Goal: Task Accomplishment & Management: Complete application form

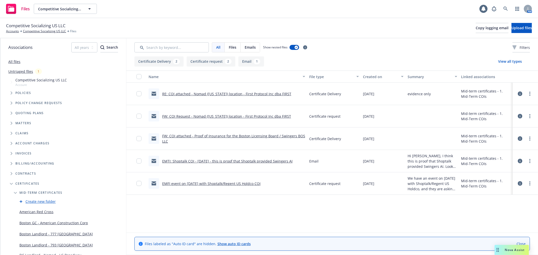
scroll to position [84, 0]
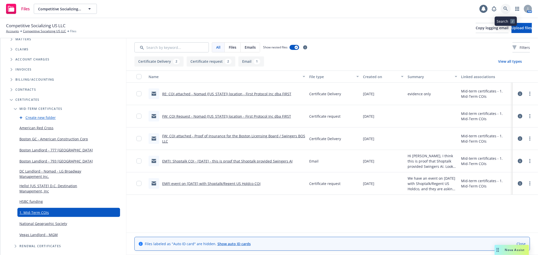
click at [506, 6] on link at bounding box center [506, 9] width 10 height 10
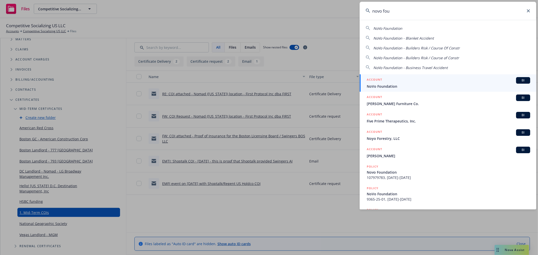
type input "novo fou"
click at [410, 85] on span "NoVo Foundation" at bounding box center [448, 86] width 163 height 5
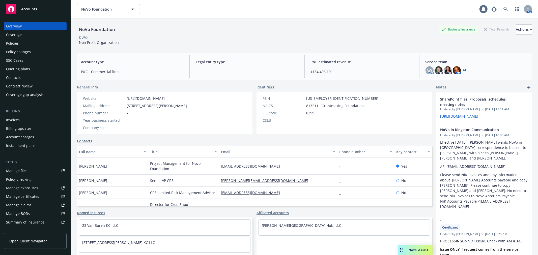
click at [27, 51] on div "Policy changes" at bounding box center [18, 52] width 25 height 8
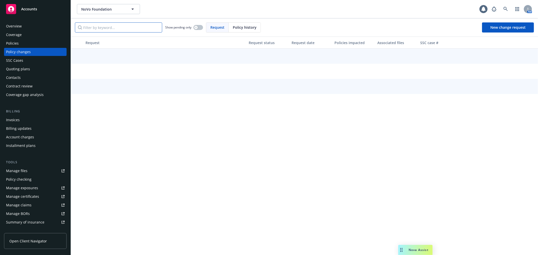
click at [96, 27] on input "Filter by keyword..." at bounding box center [118, 27] width 87 height 10
type input "u"
type input "i"
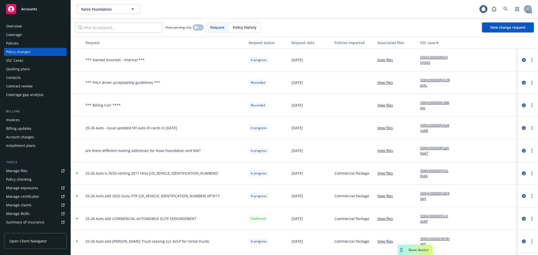
click at [200, 27] on button "button" at bounding box center [198, 27] width 10 height 5
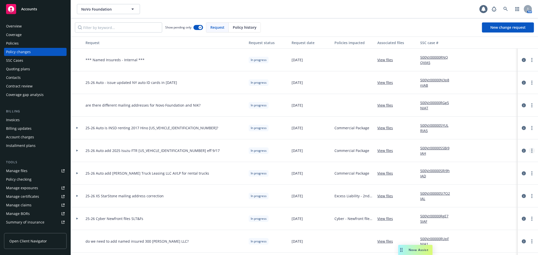
click at [531, 151] on circle "more" at bounding box center [531, 150] width 1 height 1
click at [508, 193] on link "Resume workflow" at bounding box center [487, 191] width 86 height 10
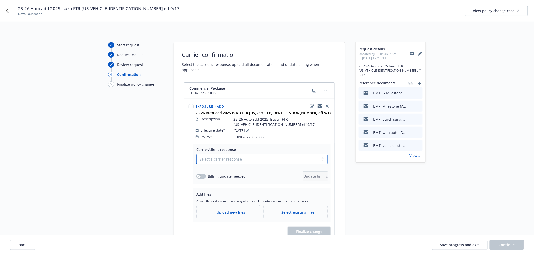
click at [219, 154] on select "Select a carrier response Accepted Accepted with revision No endorsement needed…" at bounding box center [261, 159] width 131 height 10
select select "ACCEPTED"
click at [196, 154] on select "Select a carrier response Accepted Accepted with revision No endorsement needed…" at bounding box center [261, 159] width 131 height 10
click at [228, 210] on span "Upload new files" at bounding box center [231, 212] width 28 height 5
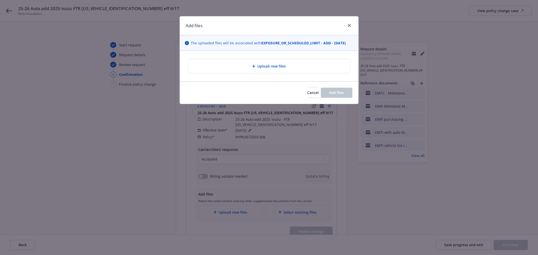
click at [259, 67] on span "Upload new files" at bounding box center [271, 66] width 28 height 5
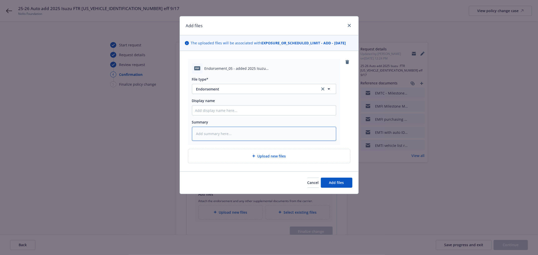
click at [254, 136] on textarea at bounding box center [264, 134] width 144 height 14
type textarea "x"
type textarea "a"
type textarea "x"
type textarea "ad"
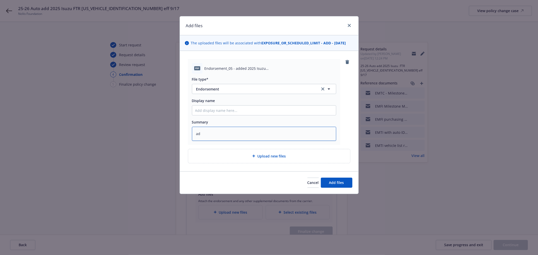
type textarea "x"
type textarea "add"
type textarea "x"
type textarea "adde"
type textarea "x"
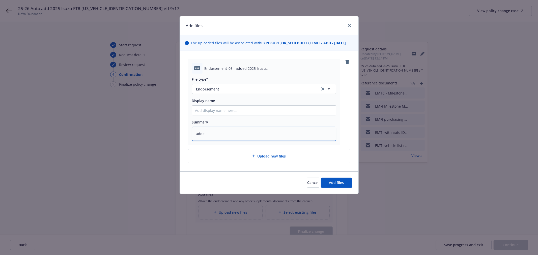
type textarea "added"
type textarea "x"
type textarea "added"
paste textarea "2025 Isuzu FTR VIN: 54DK6S1F9SSA00798"
type textarea "x"
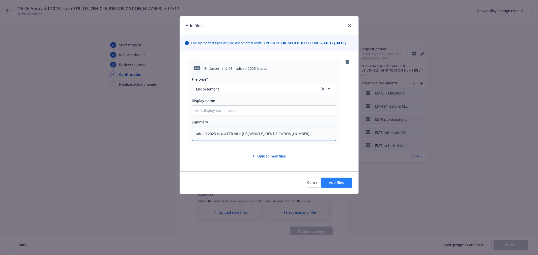
type textarea "added 2025 Isuzu FTR VIN: 54DK6S1F9SSA00798"
click at [340, 185] on button "Add files" at bounding box center [337, 183] width 32 height 10
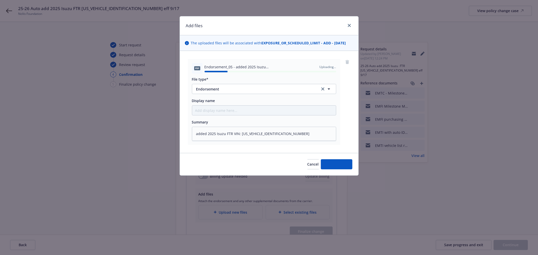
type textarea "x"
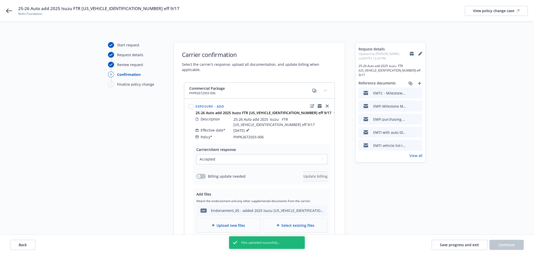
click at [233, 208] on div "Endorsement_05 - added 2025 Isuzu 54DK6S1F9SSA00798.pdf" at bounding box center [267, 210] width 112 height 5
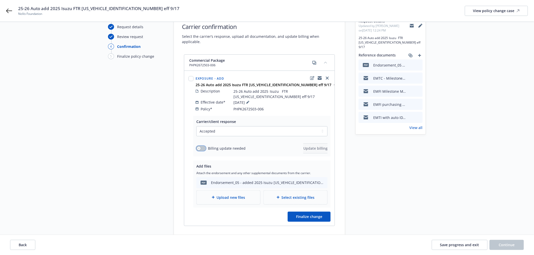
click at [199, 148] on icon "button" at bounding box center [199, 149] width 2 height 2
click at [303, 146] on span "Update billing" at bounding box center [315, 148] width 24 height 5
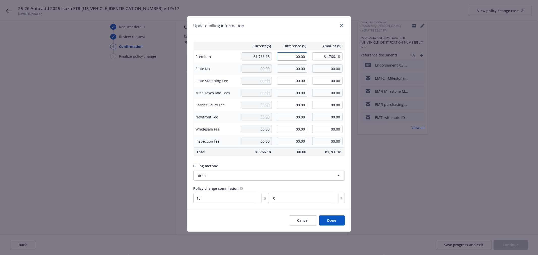
click at [293, 59] on input "00.00" at bounding box center [292, 56] width 30 height 8
type input "3,566.00"
type input "85,332.18"
type input "534.9"
click at [327, 220] on button "Done" at bounding box center [332, 221] width 26 height 10
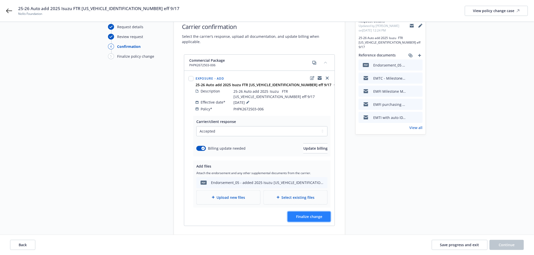
click at [316, 214] on span "Finalize change" at bounding box center [309, 216] width 26 height 5
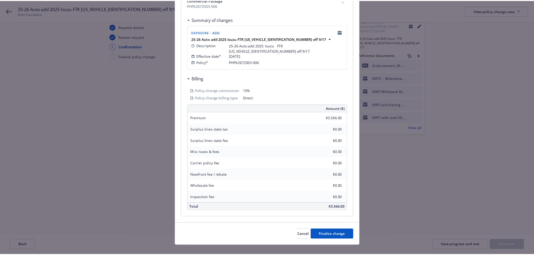
scroll to position [86, 0]
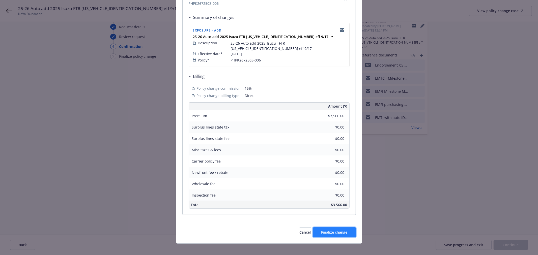
click at [338, 230] on button "Finalize change" at bounding box center [334, 232] width 43 height 10
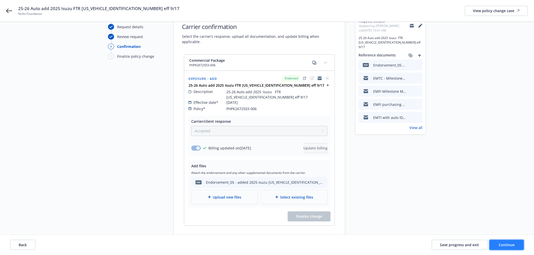
click at [511, 244] on span "Continue" at bounding box center [507, 245] width 16 height 5
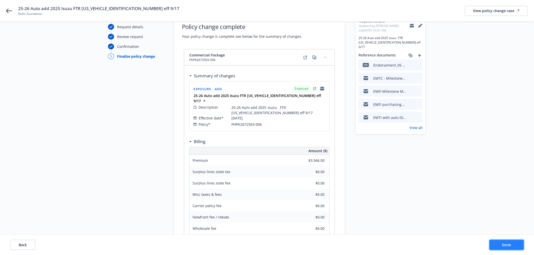
click at [511, 244] on button "Done" at bounding box center [506, 245] width 34 height 10
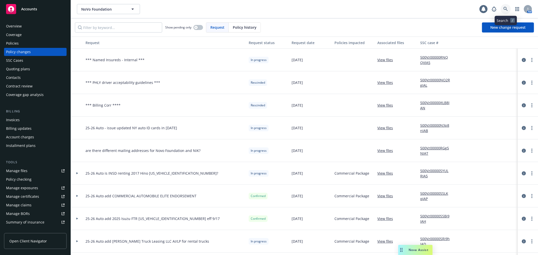
click at [503, 8] on icon at bounding box center [505, 9] width 5 height 5
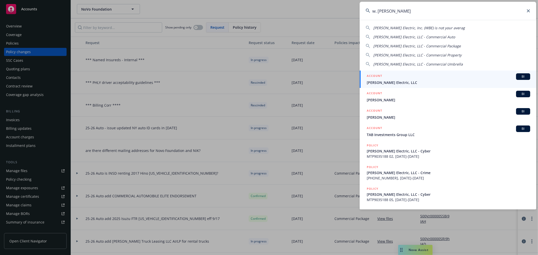
type input "w. brad"
click at [415, 78] on div "ACCOUNT BI" at bounding box center [448, 76] width 163 height 7
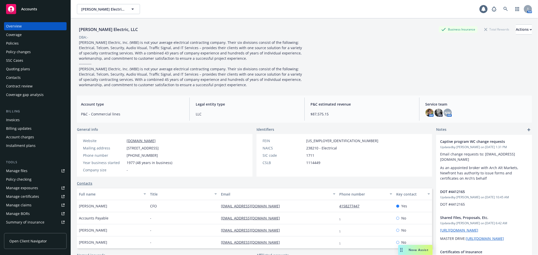
click at [36, 52] on div "Policy changes" at bounding box center [35, 52] width 59 height 8
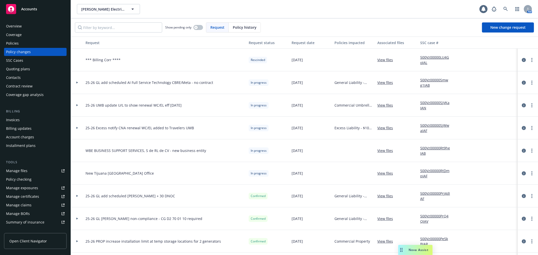
click at [76, 82] on icon at bounding box center [77, 83] width 2 height 2
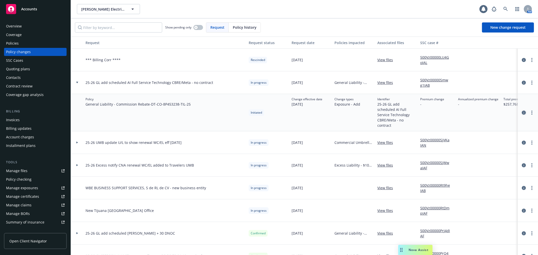
click at [522, 114] on icon "circleInformation" at bounding box center [524, 113] width 4 height 4
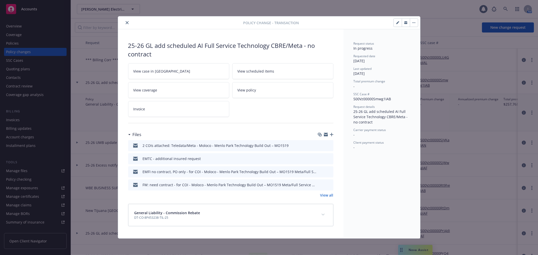
click at [325, 135] on icon "button" at bounding box center [326, 135] width 4 height 2
click at [327, 136] on icon "button" at bounding box center [326, 135] width 4 height 2
click at [326, 135] on icon "button" at bounding box center [326, 134] width 4 height 2
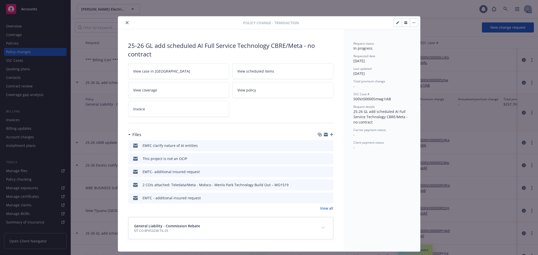
click at [124, 23] on button "close" at bounding box center [127, 23] width 6 height 6
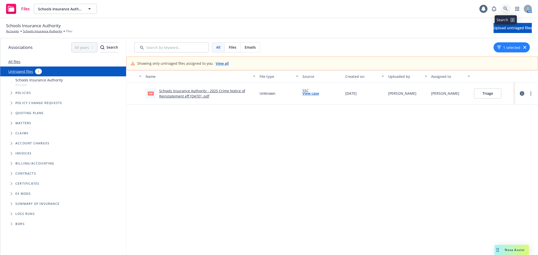
click at [505, 10] on icon at bounding box center [505, 9] width 5 height 5
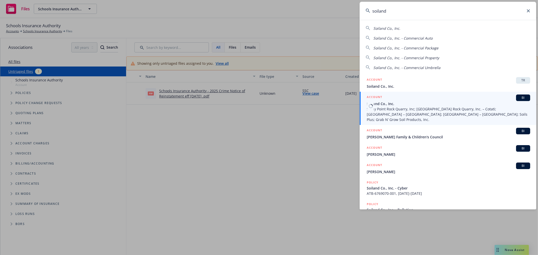
type input "soiland"
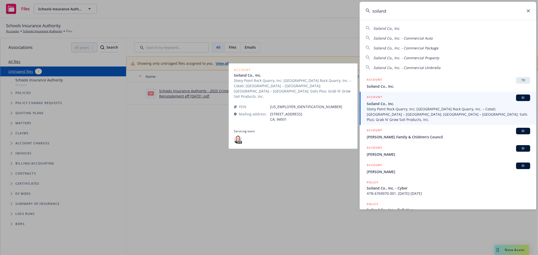
click at [419, 109] on span "Stony Point Rock Quarry, Inc; [GEOGRAPHIC_DATA] Rock Quarry, Inc. – Cotati; [GE…" at bounding box center [448, 114] width 163 height 16
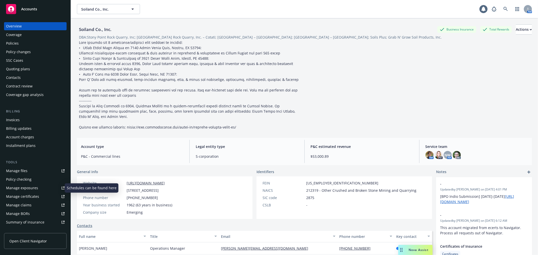
click at [40, 186] on link "Manage exposures" at bounding box center [35, 188] width 63 height 8
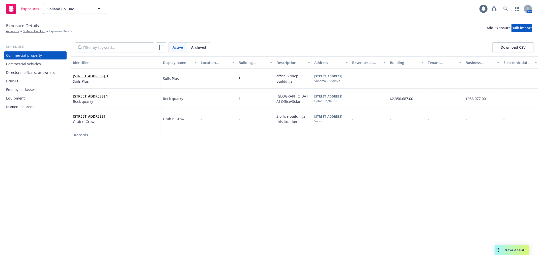
click at [42, 80] on div "Drivers" at bounding box center [35, 81] width 59 height 8
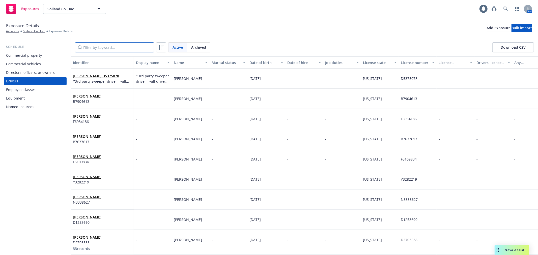
click at [111, 50] on input "Filter by keyword..." at bounding box center [114, 47] width 79 height 10
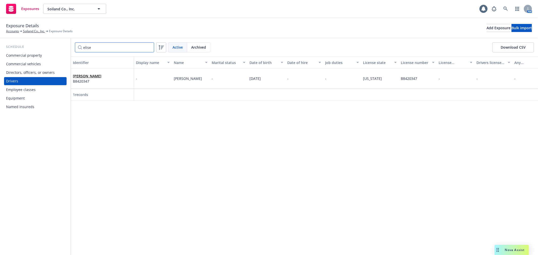
type input "elise"
click at [96, 75] on link "[PERSON_NAME]" at bounding box center [87, 76] width 28 height 5
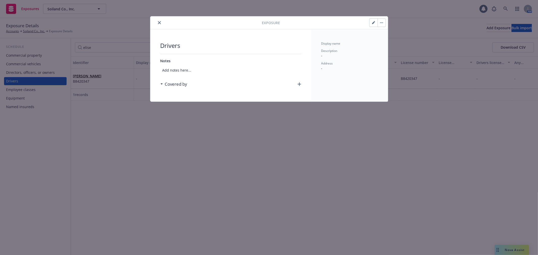
click at [374, 22] on icon "button" at bounding box center [374, 21] width 1 height 1
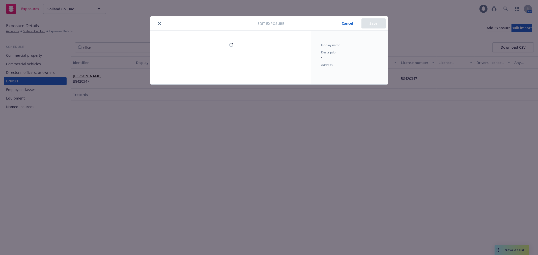
select select "CA"
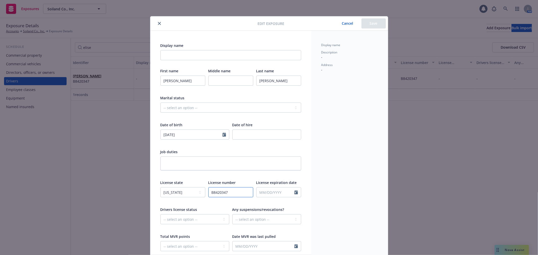
click at [216, 191] on input "B8420347" at bounding box center [230, 192] width 45 height 10
click at [158, 24] on icon "close" at bounding box center [159, 23] width 3 height 3
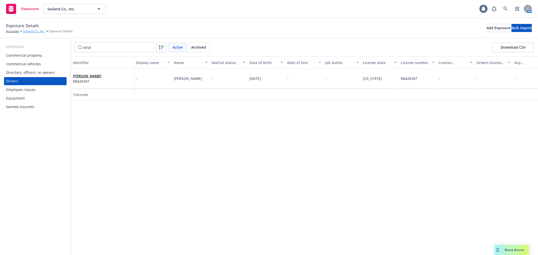
click at [36, 29] on link "Soiland Co., Inc." at bounding box center [34, 31] width 22 height 5
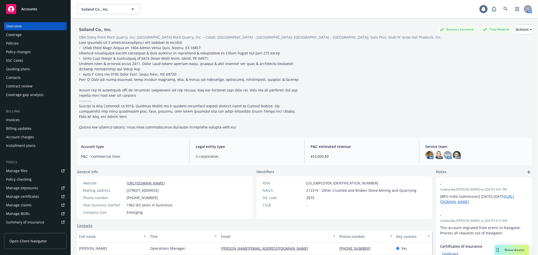
click at [36, 51] on div "Policy changes" at bounding box center [35, 52] width 59 height 8
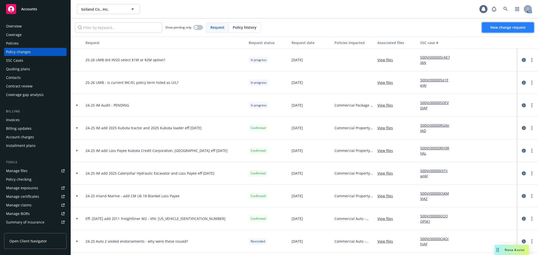
click at [508, 26] on span "New change request" at bounding box center [507, 27] width 35 height 5
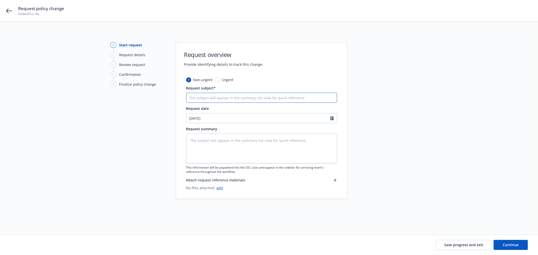
click at [255, 97] on input "Request subject*" at bounding box center [261, 98] width 151 height 10
type textarea "x"
type input "2"
type textarea "x"
type input "2-"
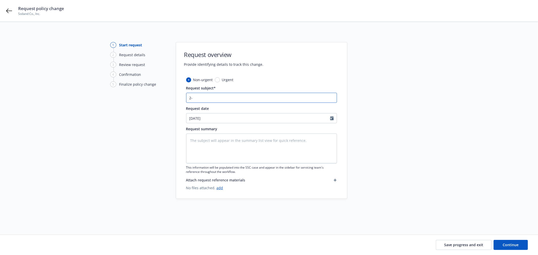
type textarea "x"
type input "2-2"
type textarea "x"
type input "2-26"
type textarea "x"
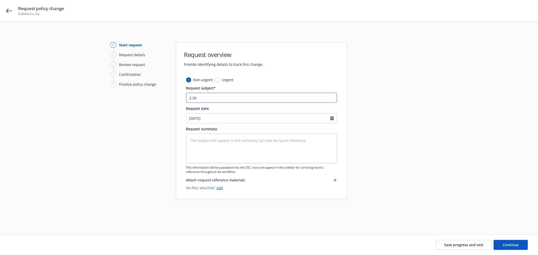
type input "2-2"
type textarea "x"
type input "2-"
type textarea "x"
type input "2"
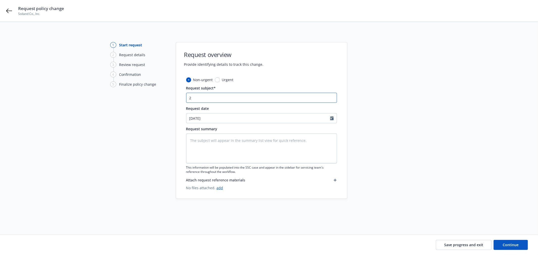
type textarea "x"
type input "25"
type textarea "x"
type input "25-"
type textarea "x"
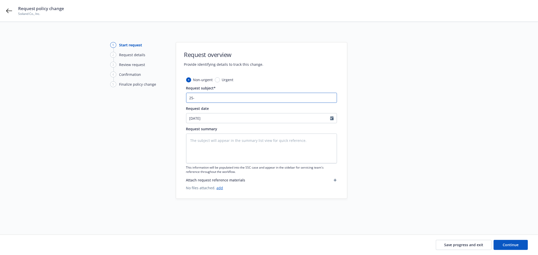
type input "25-2"
type textarea "x"
type input "25-26"
type textarea "x"
type input "25-26"
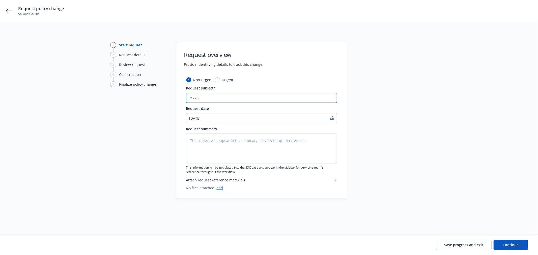
type textarea "x"
type input "25-26 A"
type textarea "x"
type input "25-26 Au"
type textarea "x"
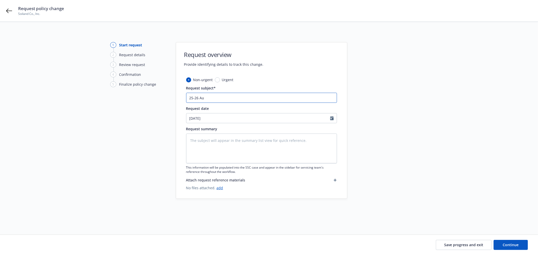
type input "25-26 Aut"
type textarea "x"
type input "25-26 Auto"
type textarea "x"
type input "25-26 Auto"
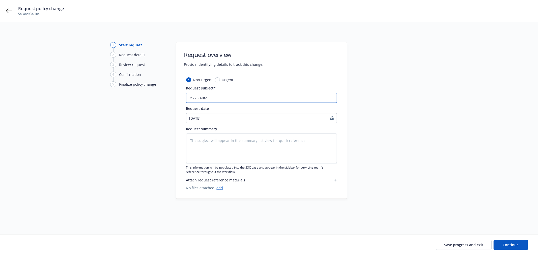
type textarea "x"
type input "25-26 Auto ="
type textarea "x"
type input "25-26 Auto ="
type textarea "x"
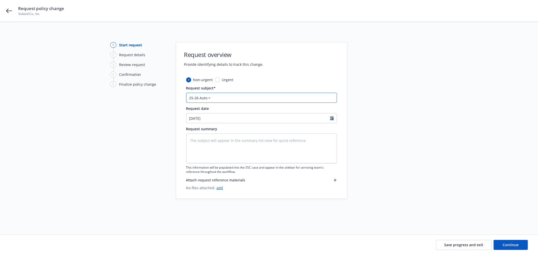
type input "25-26 Auto ="
type textarea "x"
type input "25-26 Auto"
type textarea "x"
type input "25-26 Auto 0"
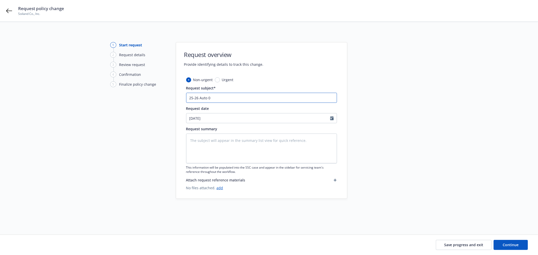
type textarea "x"
type input "25-26 Auto"
type textarea "x"
type input "25-26 Auto -"
type textarea "x"
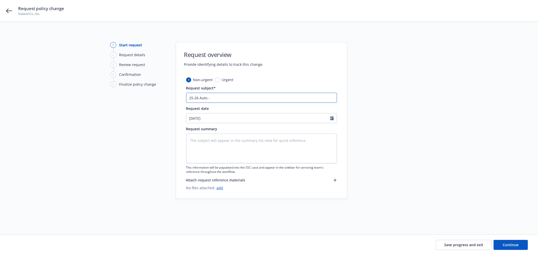
type input "25-26 Auto -"
type textarea "x"
type input "25-26 Auto - n"
type textarea "x"
type input "25-26 Auto - ne"
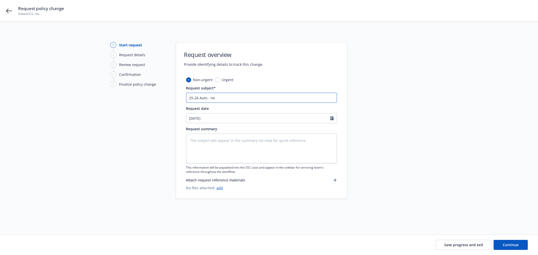
type textarea "x"
type input "25-26 Auto - new"
type textarea "x"
type input "25-26 Auto - new"
type textarea "x"
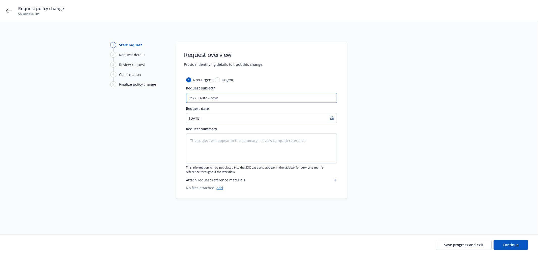
type input "25-26 Auto - new d"
type textarea "x"
type input "25-26 Auto - new dri"
type textarea "x"
type input "25-26 Auto - new drio"
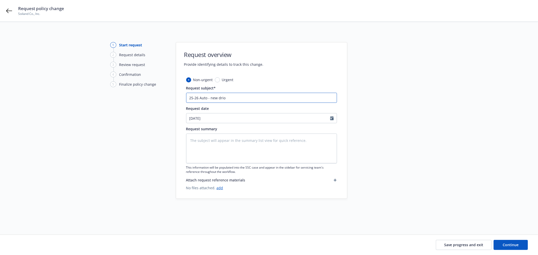
type textarea "x"
type input "25-26 Auto - new driov"
type textarea "x"
type input "25-26 Auto - new drio"
type textarea "x"
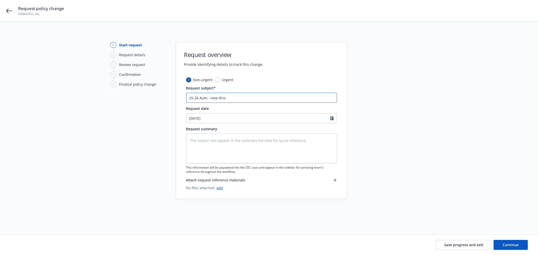
type input "25-26 Auto - new dri"
type textarea "x"
type input "25-26 Auto - new drive"
type textarea "x"
type input "25-26 Auto - new driver"
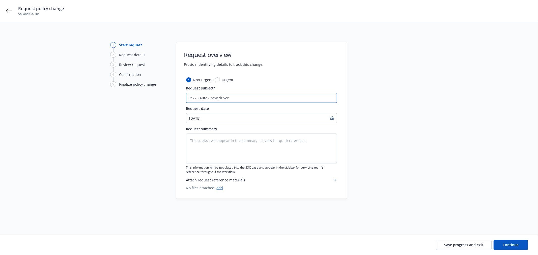
type textarea "x"
type input "25-26 Auto - new drivers"
select select "9"
click at [261, 151] on textarea at bounding box center [261, 149] width 151 height 30
paste textarea "Please add the below drivers: 1. [PERSON_NAME] Corrected spelling of last name…"
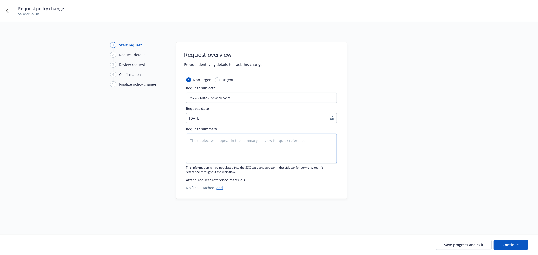
type textarea "x"
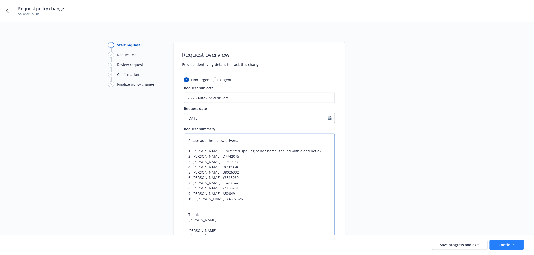
type textarea "Please add the below drivers: 1. [PERSON_NAME] Corrected spelling of last name…"
click at [506, 244] on span "Continue" at bounding box center [507, 245] width 16 height 5
type textarea "x"
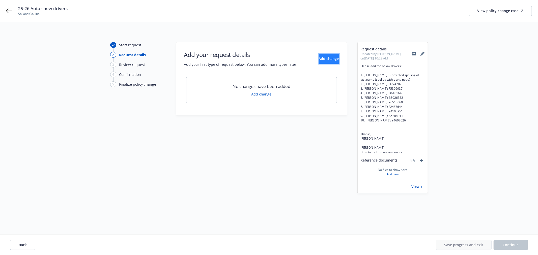
click at [322, 60] on span "Add change" at bounding box center [329, 58] width 20 height 5
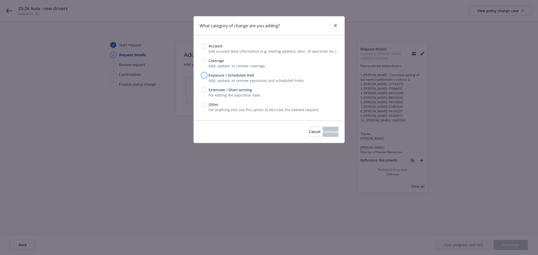
click at [204, 75] on input "Exposure / Scheduled limit" at bounding box center [204, 75] width 5 height 5
radio input "true"
click at [323, 133] on span "Continue" at bounding box center [331, 131] width 16 height 5
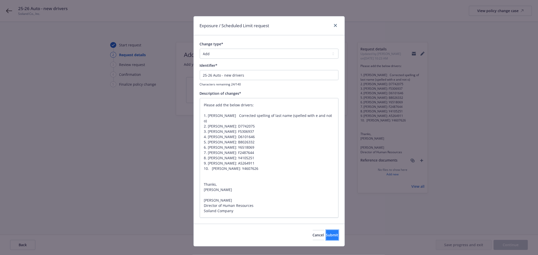
click at [334, 234] on button "Submit" at bounding box center [332, 235] width 12 height 10
type textarea "x"
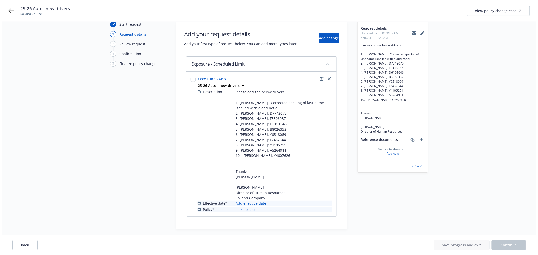
scroll to position [48, 0]
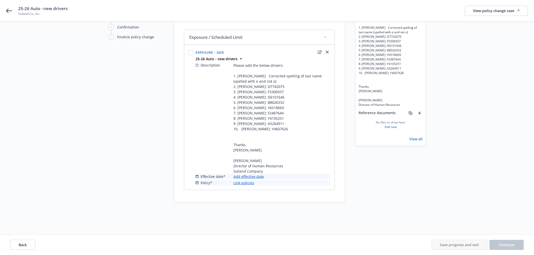
click at [255, 175] on link "Add effective date" at bounding box center [248, 176] width 31 height 5
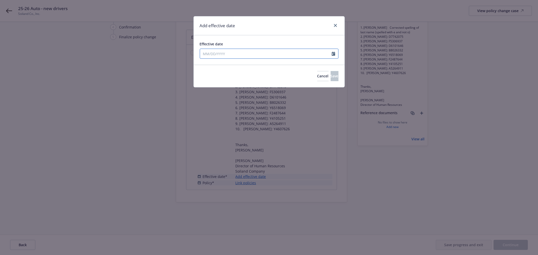
click at [222, 54] on input "Effective date" at bounding box center [266, 54] width 132 height 10
select select "9"
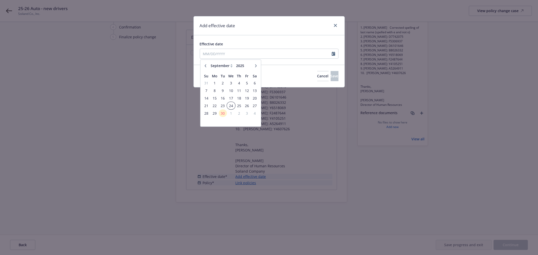
click at [230, 109] on td "24" at bounding box center [231, 106] width 8 height 8
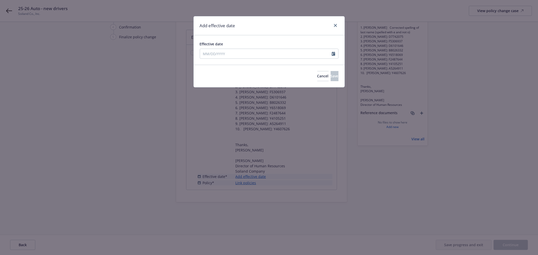
type input "[DATE]"
select select "9"
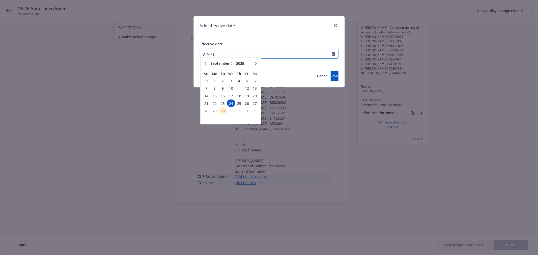
click at [216, 52] on input "[DATE]" at bounding box center [266, 54] width 132 height 10
drag, startPoint x: 230, startPoint y: 112, endPoint x: 255, endPoint y: 107, distance: 25.8
click at [230, 112] on span "1" at bounding box center [230, 113] width 7 height 6
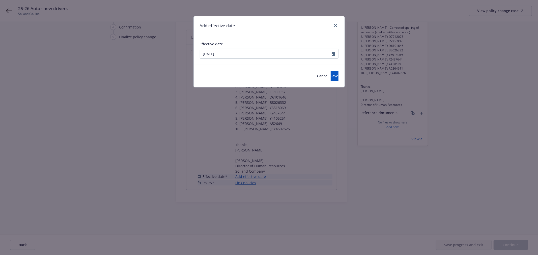
type input "[DATE]"
click at [333, 74] on button "Save" at bounding box center [335, 76] width 8 height 10
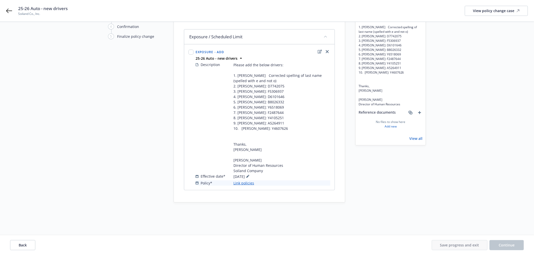
click at [249, 185] on link "Link policies" at bounding box center [243, 183] width 21 height 5
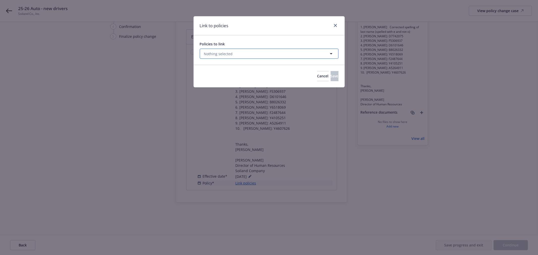
click at [235, 53] on button "Nothing selected" at bounding box center [269, 54] width 139 height 10
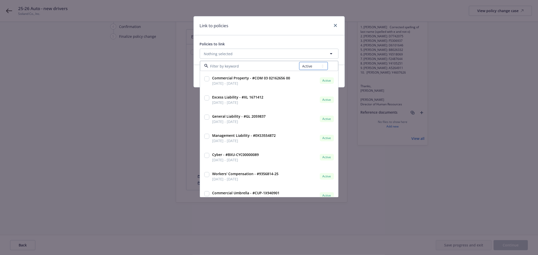
click at [306, 69] on select "All Active Upcoming Expired Cancelled" at bounding box center [313, 66] width 29 height 8
select select "UPCOMING"
click at [299, 62] on select "All Active Upcoming Expired Cancelled" at bounding box center [313, 66] width 29 height 8
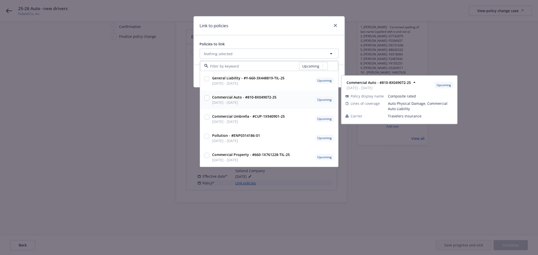
click at [208, 99] on input "checkbox" at bounding box center [206, 98] width 5 height 5
checkbox input "true"
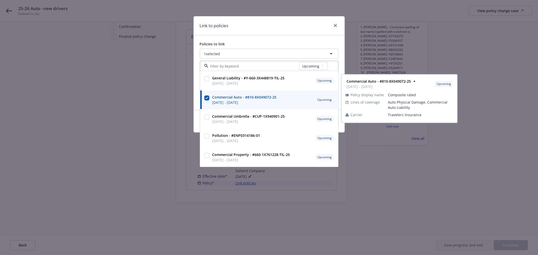
click at [264, 30] on div "Link to policies" at bounding box center [269, 25] width 151 height 19
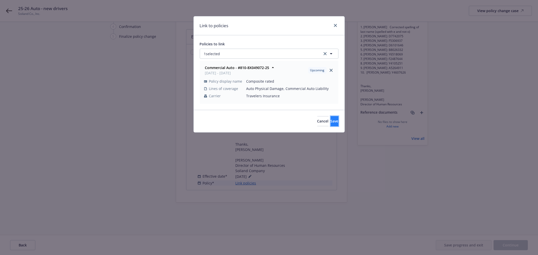
click at [331, 120] on span "Save" at bounding box center [335, 121] width 8 height 5
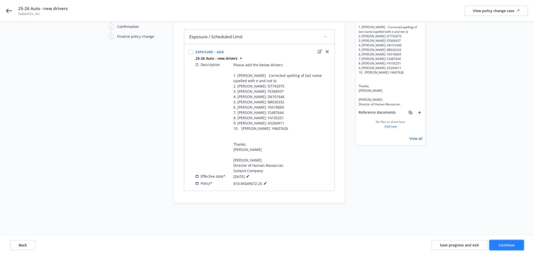
click at [504, 242] on button "Continue" at bounding box center [506, 245] width 34 height 10
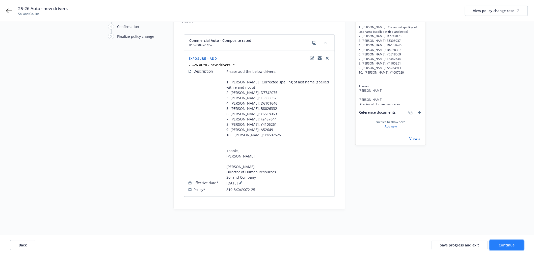
click at [504, 242] on button "Continue" at bounding box center [506, 245] width 34 height 10
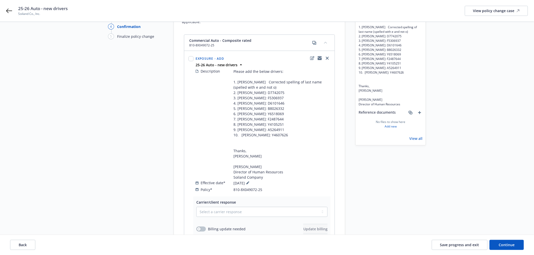
click at [319, 56] on icon "copyLogging" at bounding box center [319, 58] width 4 height 4
click at [419, 114] on icon "add" at bounding box center [419, 112] width 3 height 3
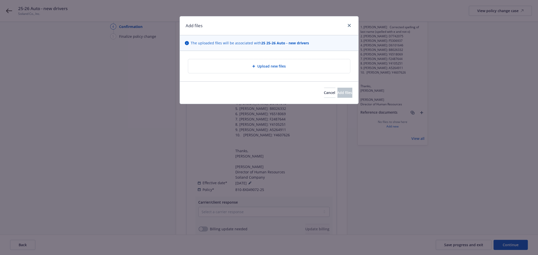
click at [278, 69] on span "Upload new files" at bounding box center [271, 66] width 28 height 5
type textarea "x"
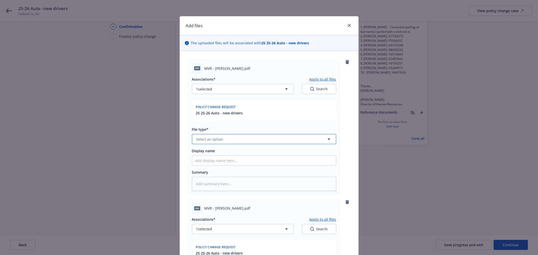
click at [222, 139] on button "Select an option" at bounding box center [264, 139] width 144 height 10
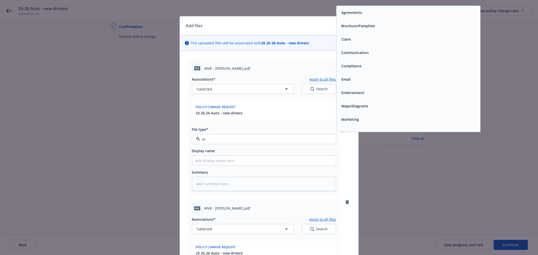
type input "mv"
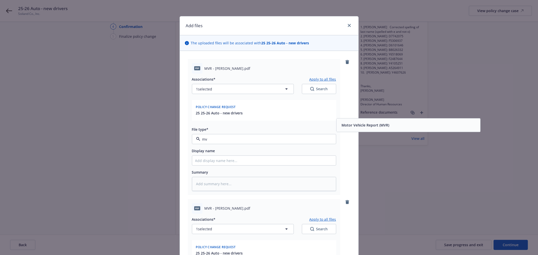
click at [366, 126] on span "Motor Vehicle Report (MVR)" at bounding box center [365, 125] width 48 height 5
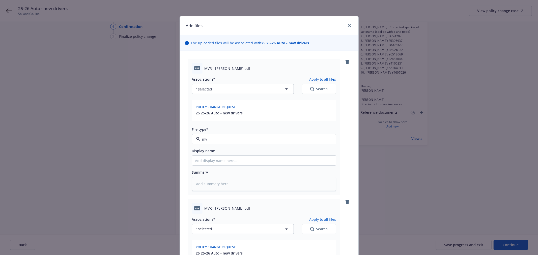
type textarea "x"
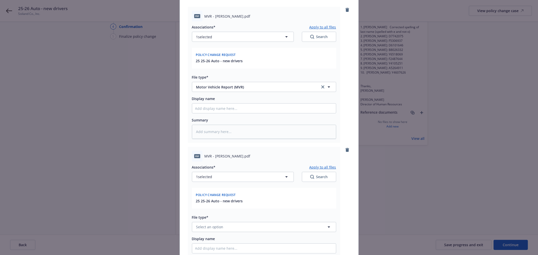
scroll to position [84, 0]
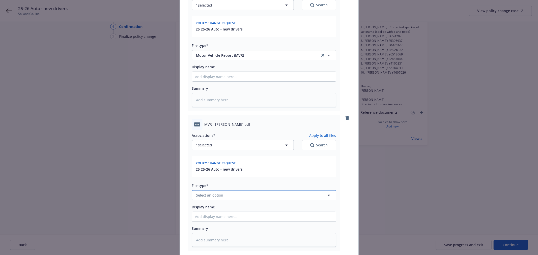
click at [232, 196] on button "Select an option" at bounding box center [264, 195] width 144 height 10
type input "mv"
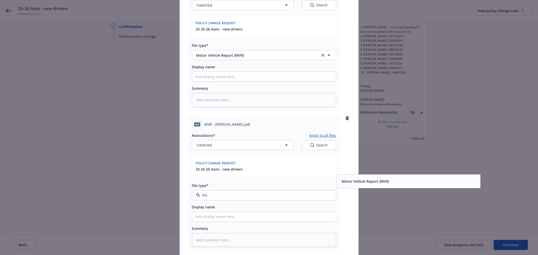
click at [359, 181] on span "Motor Vehicle Report (MVR)" at bounding box center [365, 181] width 48 height 5
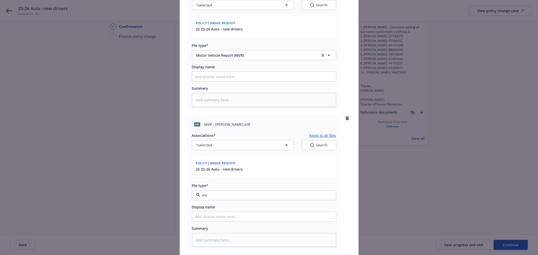
type textarea "x"
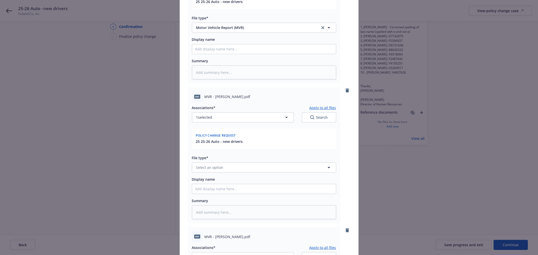
scroll to position [252, 0]
click at [241, 168] on button "Select an option" at bounding box center [264, 167] width 144 height 10
type input "mv"
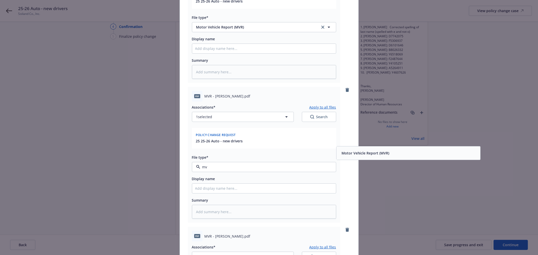
click at [368, 152] on span "Motor Vehicle Report (MVR)" at bounding box center [365, 153] width 48 height 5
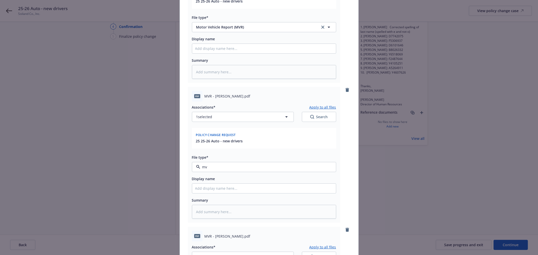
type textarea "x"
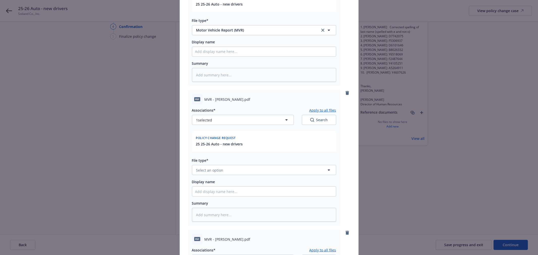
scroll to position [392, 0]
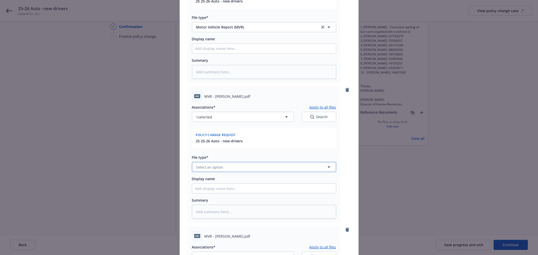
click at [222, 166] on button "Select an option" at bounding box center [264, 167] width 144 height 10
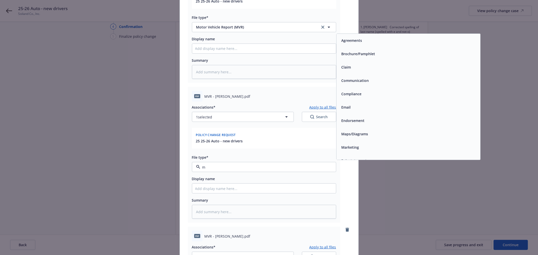
type input "mv"
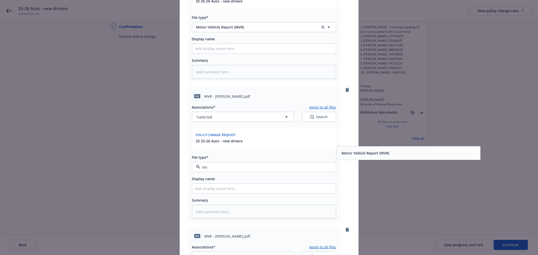
click at [360, 149] on div "Motor Vehicle Report (MVR)" at bounding box center [408, 153] width 144 height 13
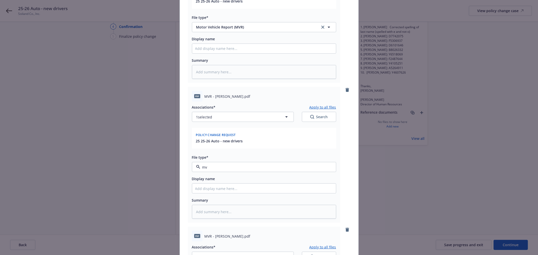
type textarea "x"
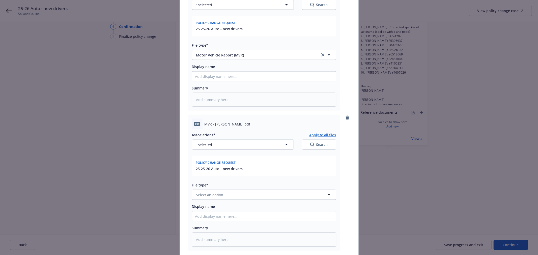
scroll to position [560, 0]
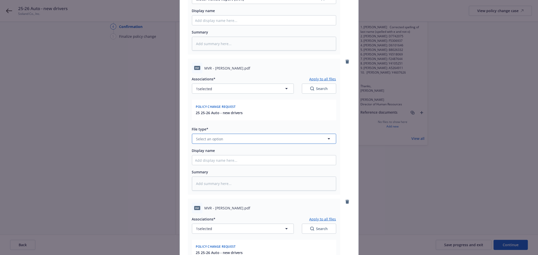
click at [200, 137] on span "Select an option" at bounding box center [209, 138] width 27 height 5
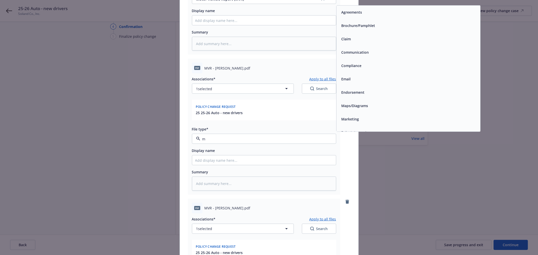
type input "mv"
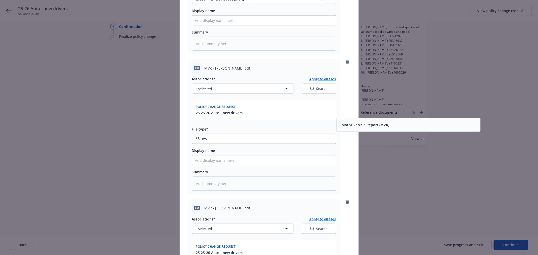
click at [341, 125] on span "Motor Vehicle Report (MVR)" at bounding box center [365, 125] width 48 height 5
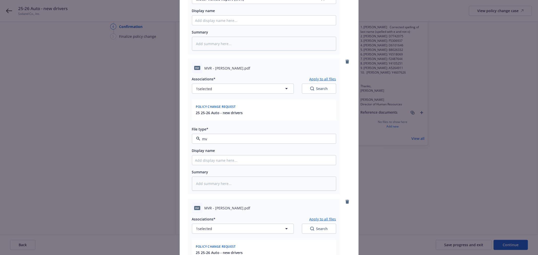
type textarea "x"
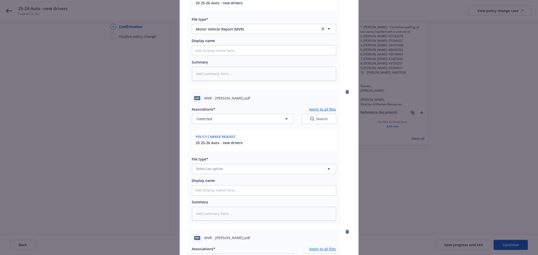
scroll to position [672, 0]
click at [221, 170] on button "Select an option" at bounding box center [264, 167] width 144 height 10
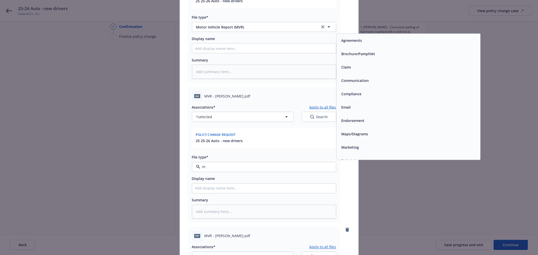
type input "mv"
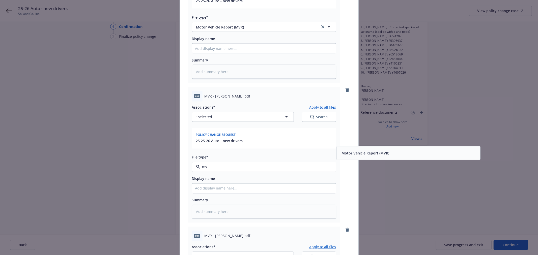
click at [361, 154] on span "Motor Vehicle Report (MVR)" at bounding box center [365, 153] width 48 height 5
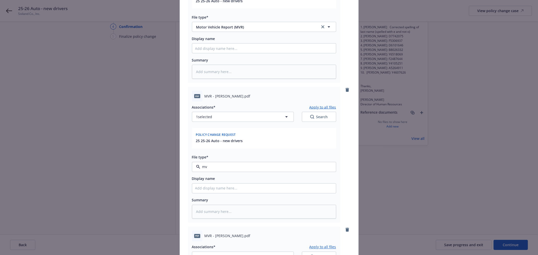
type textarea "x"
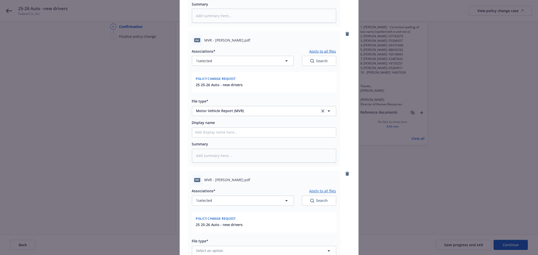
scroll to position [840, 0]
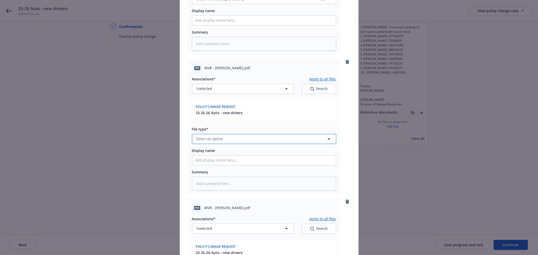
click at [231, 137] on button "Select an option" at bounding box center [264, 139] width 144 height 10
type input "mv"
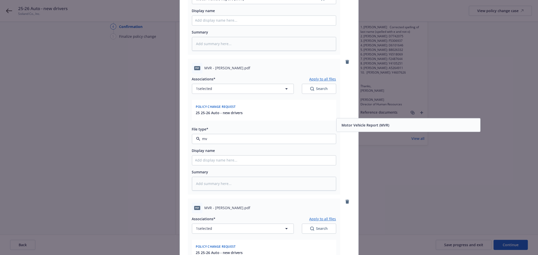
click at [348, 127] on span "Motor Vehicle Report (MVR)" at bounding box center [365, 124] width 48 height 5
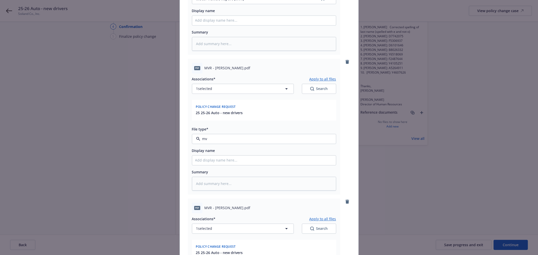
type textarea "x"
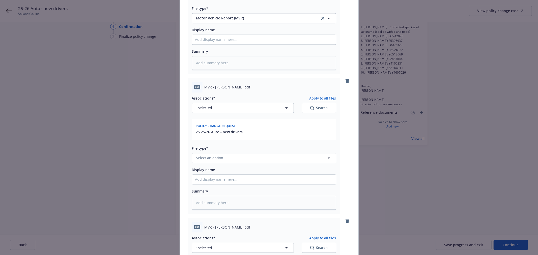
scroll to position [980, 0]
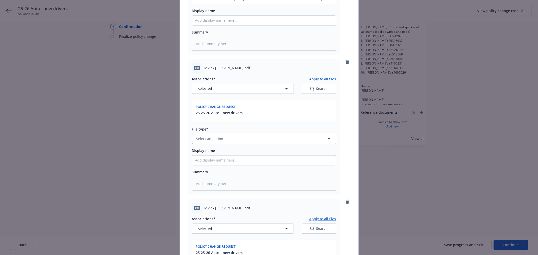
click at [213, 137] on span "Select an option" at bounding box center [209, 138] width 27 height 5
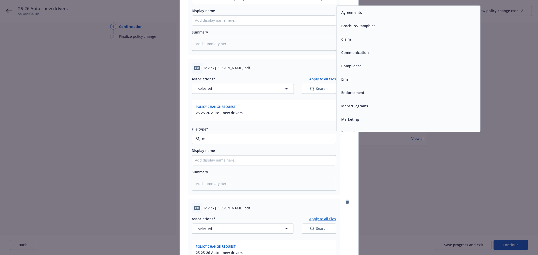
type input "mv"
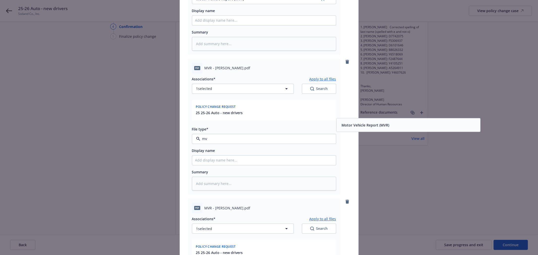
click at [348, 125] on span "Motor Vehicle Report (MVR)" at bounding box center [365, 124] width 48 height 5
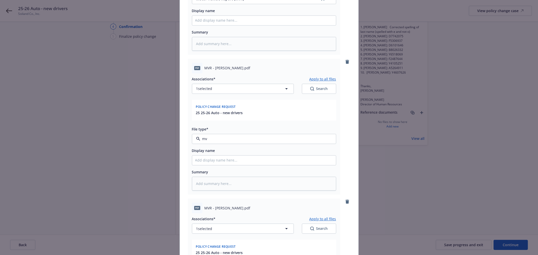
type textarea "x"
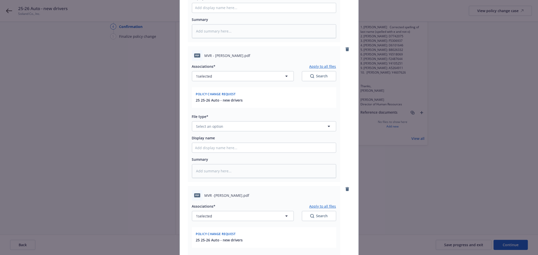
scroll to position [1149, 0]
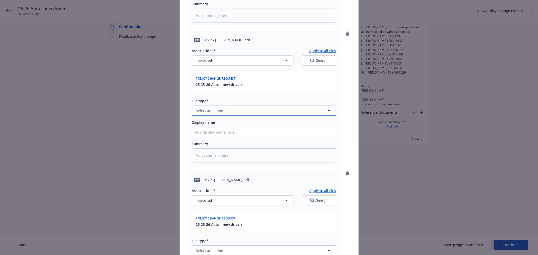
click at [216, 111] on span "Select an option" at bounding box center [209, 110] width 27 height 5
type input "mv"
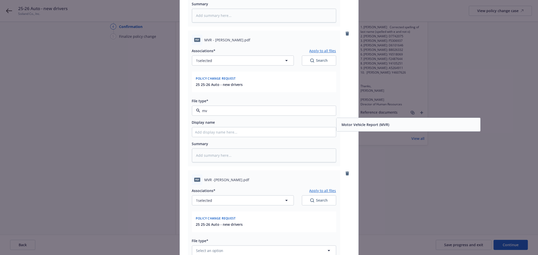
click at [364, 121] on div "Motor Vehicle Report (MVR)" at bounding box center [364, 124] width 51 height 7
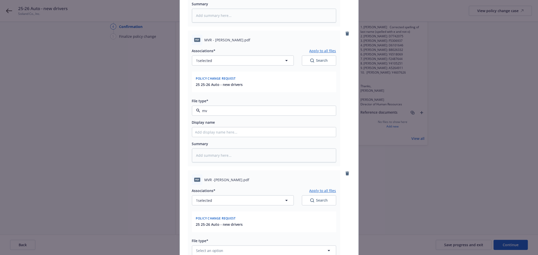
type textarea "x"
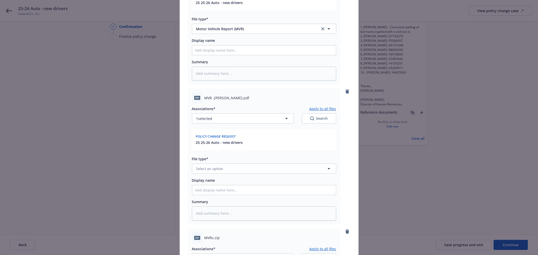
scroll to position [1233, 0]
click at [212, 166] on span "Select an option" at bounding box center [209, 166] width 27 height 5
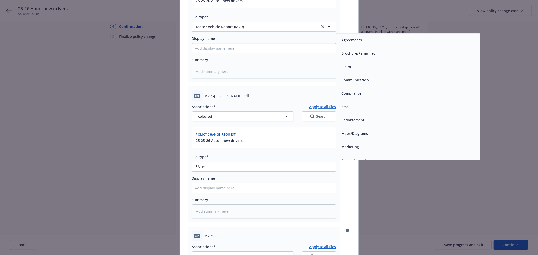
type input "mv"
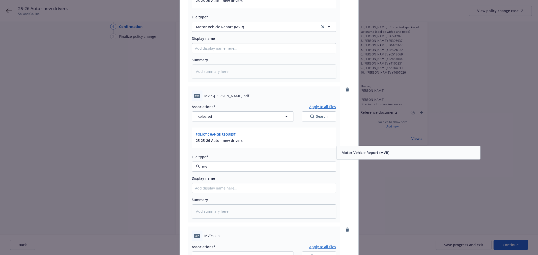
click at [357, 152] on span "Motor Vehicle Report (MVR)" at bounding box center [365, 152] width 48 height 5
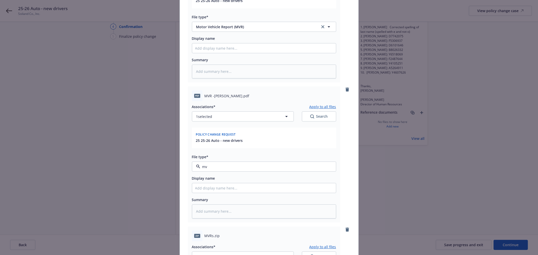
type textarea "x"
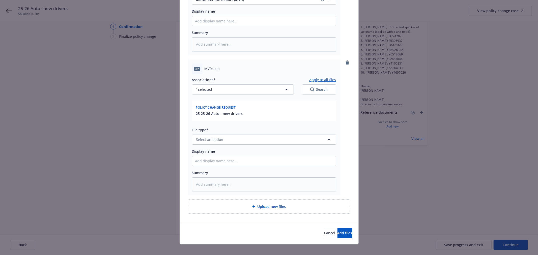
scroll to position [1405, 0]
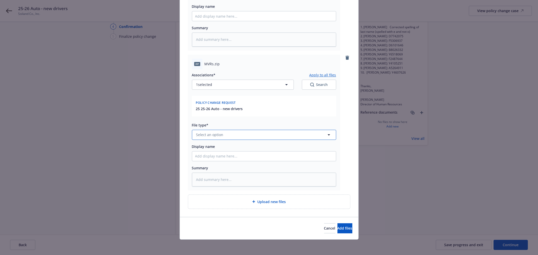
click at [235, 131] on button "Select an option" at bounding box center [264, 135] width 144 height 10
type input "mv"
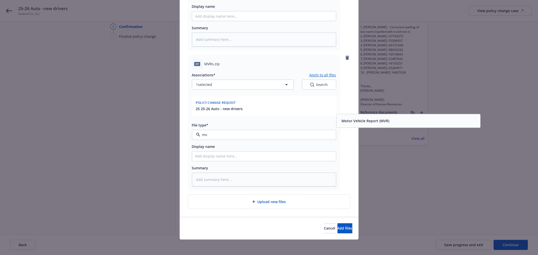
click at [361, 121] on span "Motor Vehicle Report (MVR)" at bounding box center [365, 120] width 48 height 5
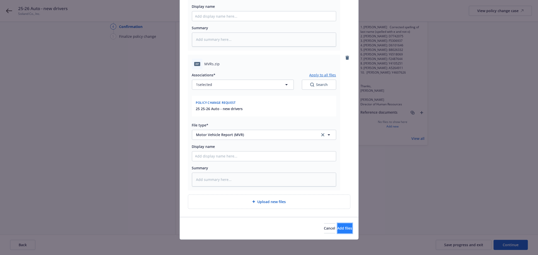
click at [337, 225] on button "Add files" at bounding box center [344, 228] width 15 height 10
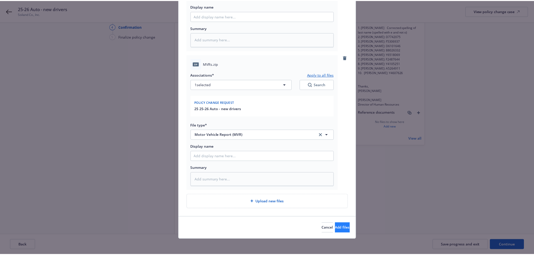
scroll to position [1386, 0]
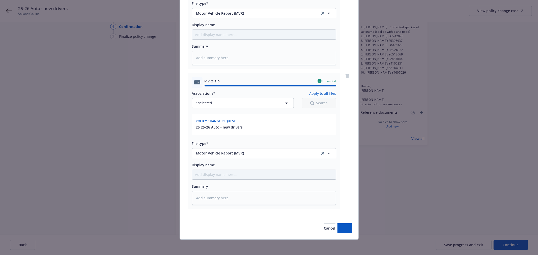
type textarea "x"
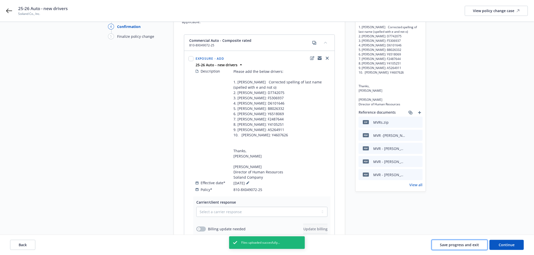
click at [450, 243] on span "Save progress and exit" at bounding box center [459, 245] width 39 height 5
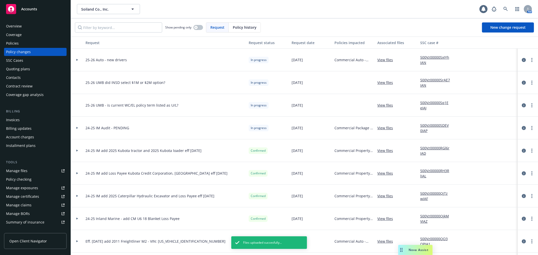
click at [35, 43] on div "Policies" at bounding box center [35, 43] width 59 height 8
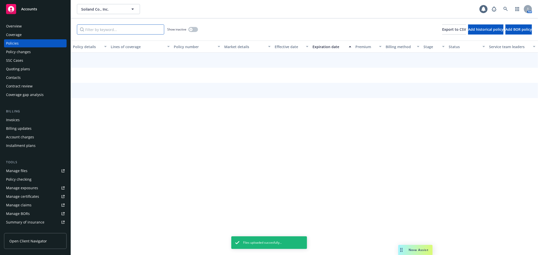
click at [100, 28] on input "Filter by keyword..." at bounding box center [120, 29] width 87 height 10
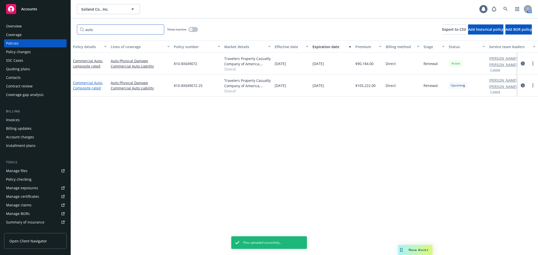
type input "auto"
click at [87, 84] on link "Commercial Auto - Composite rated" at bounding box center [88, 85] width 30 height 10
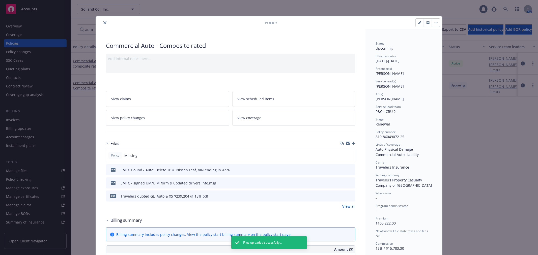
scroll to position [15, 0]
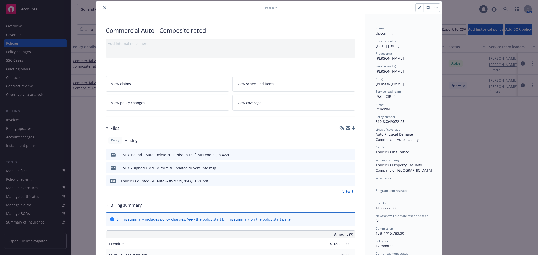
click at [136, 101] on span "View policy changes" at bounding box center [128, 102] width 34 height 5
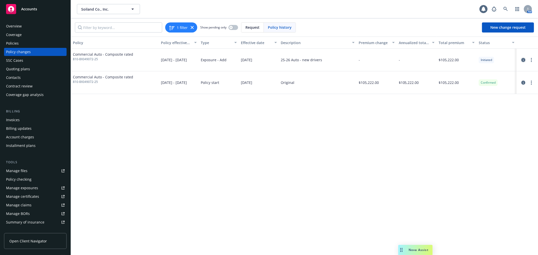
click at [522, 60] on icon "circleInformation" at bounding box center [523, 60] width 4 height 4
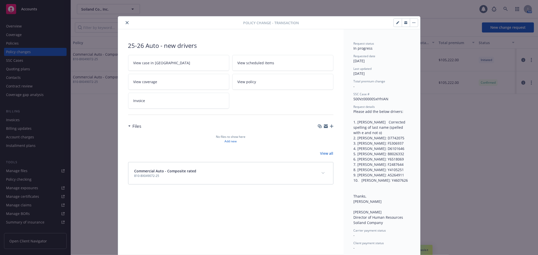
scroll to position [15, 0]
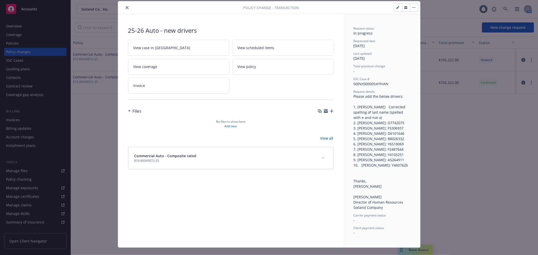
click at [126, 8] on icon "close" at bounding box center [127, 7] width 3 height 3
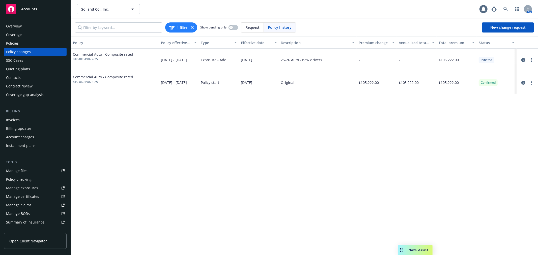
click at [29, 171] on link "Manage files" at bounding box center [35, 171] width 63 height 8
